Goal: Information Seeking & Learning: Learn about a topic

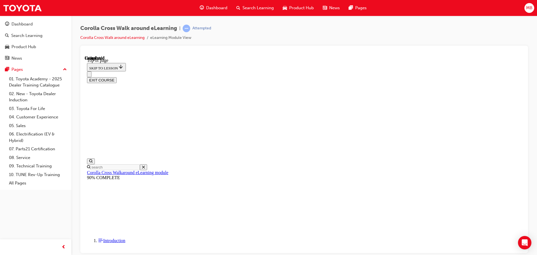
scroll to position [105, 0]
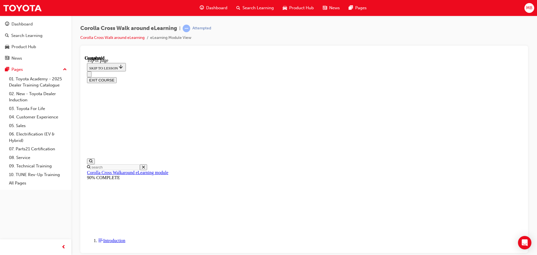
drag, startPoint x: 255, startPoint y: 215, endPoint x: 430, endPoint y: 309, distance: 199.0
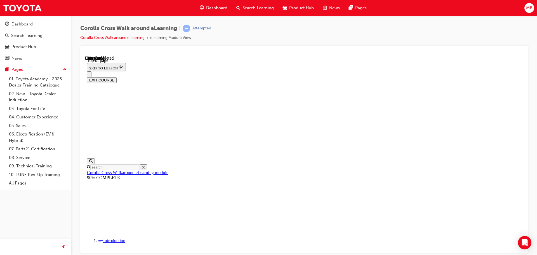
drag, startPoint x: 286, startPoint y: 64, endPoint x: 350, endPoint y: 70, distance: 64.9
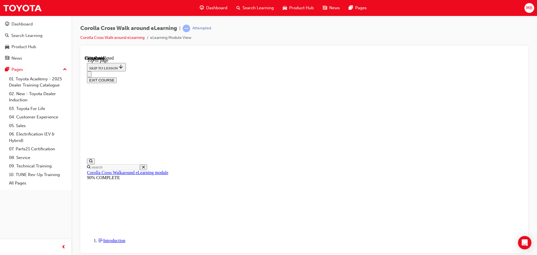
drag, startPoint x: 246, startPoint y: 94, endPoint x: 261, endPoint y: 114, distance: 25.1
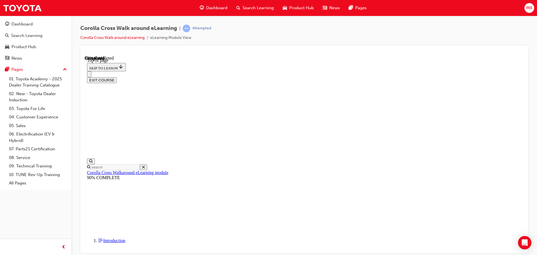
scroll to position [117, 0]
drag, startPoint x: 279, startPoint y: 139, endPoint x: 294, endPoint y: 149, distance: 18.0
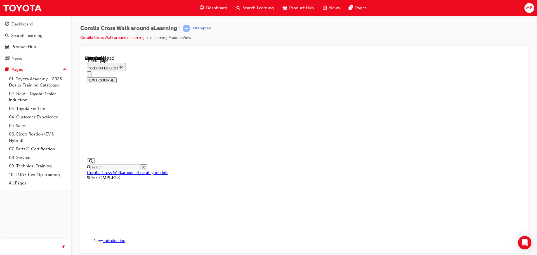
drag, startPoint x: 305, startPoint y: 118, endPoint x: 298, endPoint y: 127, distance: 11.4
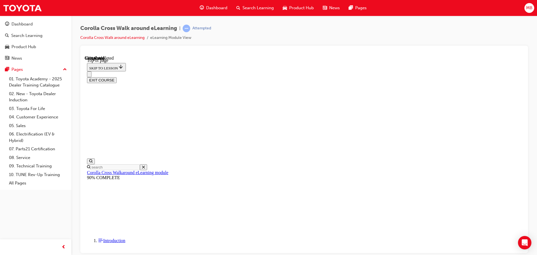
drag, startPoint x: 253, startPoint y: 196, endPoint x: 360, endPoint y: 213, distance: 108.1
drag, startPoint x: 285, startPoint y: 86, endPoint x: 302, endPoint y: 96, distance: 19.6
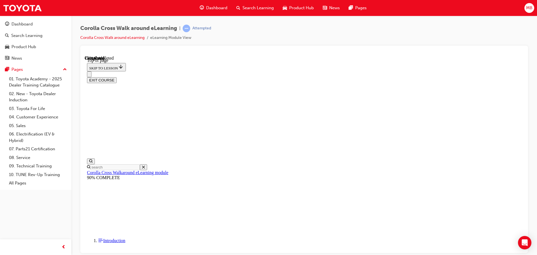
drag, startPoint x: 262, startPoint y: 77, endPoint x: 245, endPoint y: 65, distance: 20.9
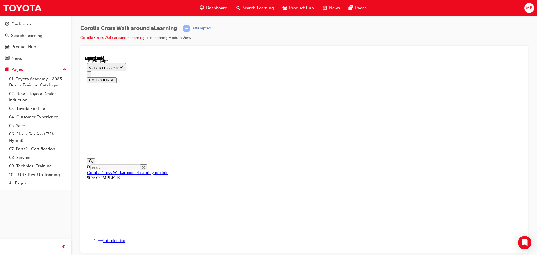
drag, startPoint x: 253, startPoint y: 213, endPoint x: 328, endPoint y: 217, distance: 75.4
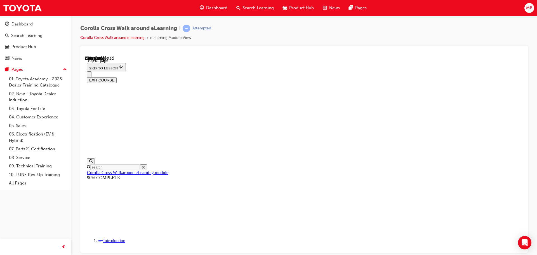
scroll to position [88, 0]
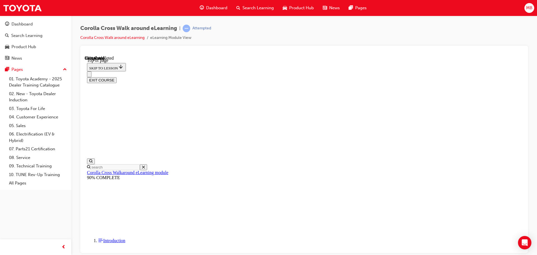
drag, startPoint x: 350, startPoint y: 73, endPoint x: 226, endPoint y: 119, distance: 131.7
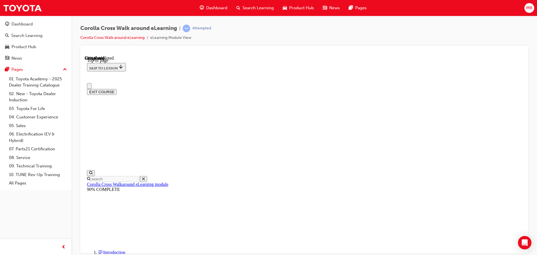
scroll to position [4, 0]
drag, startPoint x: 352, startPoint y: 160, endPoint x: 223, endPoint y: 150, distance: 129.3
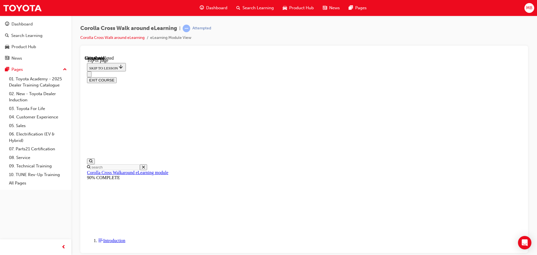
scroll to position [60, 0]
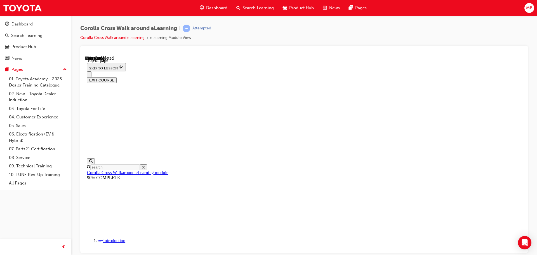
scroll to position [85, 0]
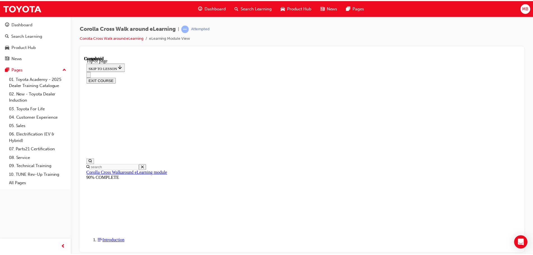
scroll to position [105, 0]
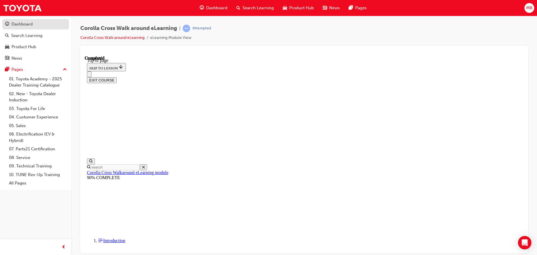
click at [25, 27] on div "Dashboard" at bounding box center [21, 24] width 21 height 6
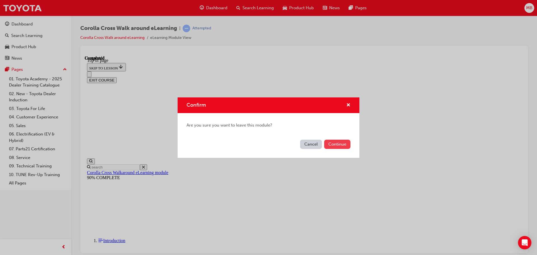
click at [340, 148] on button "Continue" at bounding box center [337, 144] width 26 height 9
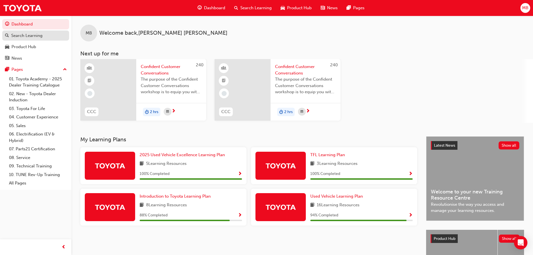
click at [21, 34] on div "Search Learning" at bounding box center [26, 35] width 31 height 6
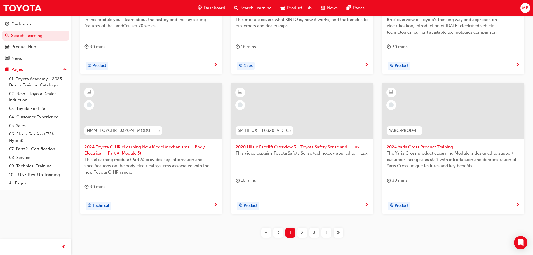
scroll to position [238, 0]
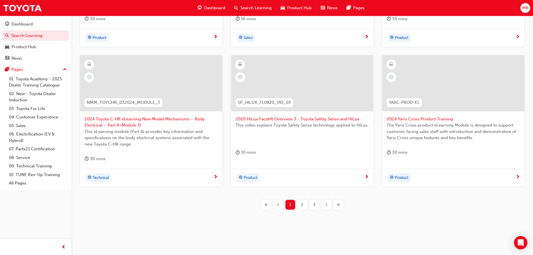
click at [325, 206] on div "›" at bounding box center [326, 205] width 10 height 10
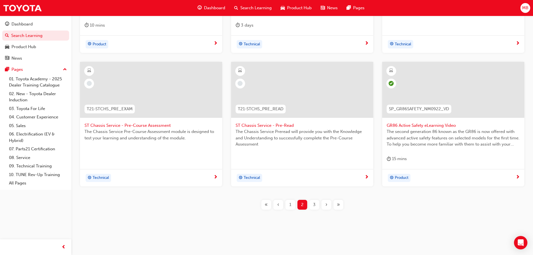
scroll to position [64, 0]
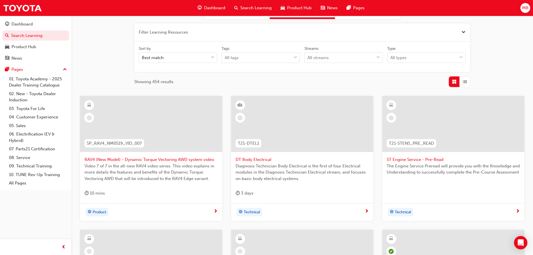
click at [98, 212] on span "Product" at bounding box center [100, 212] width 14 height 6
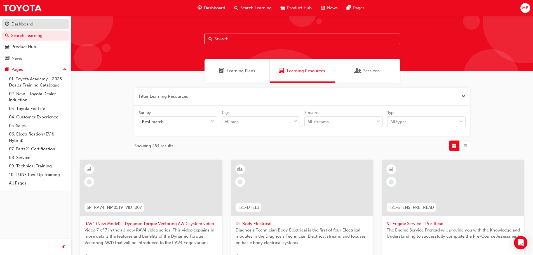
click at [17, 27] on div "Dashboard" at bounding box center [35, 24] width 61 height 7
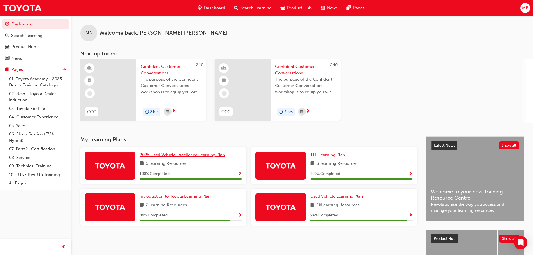
click at [176, 154] on span "2025 Used Vehicle Excellence Learning Plan" at bounding box center [182, 154] width 85 height 5
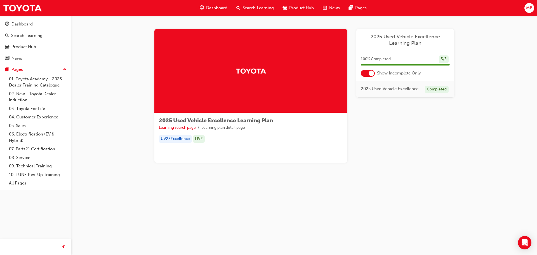
click at [19, 19] on button "Dashboard Search Learning Product Hub News Pages" at bounding box center [35, 41] width 67 height 46
click at [20, 23] on div "Dashboard" at bounding box center [21, 24] width 21 height 6
